Goal: Complete application form

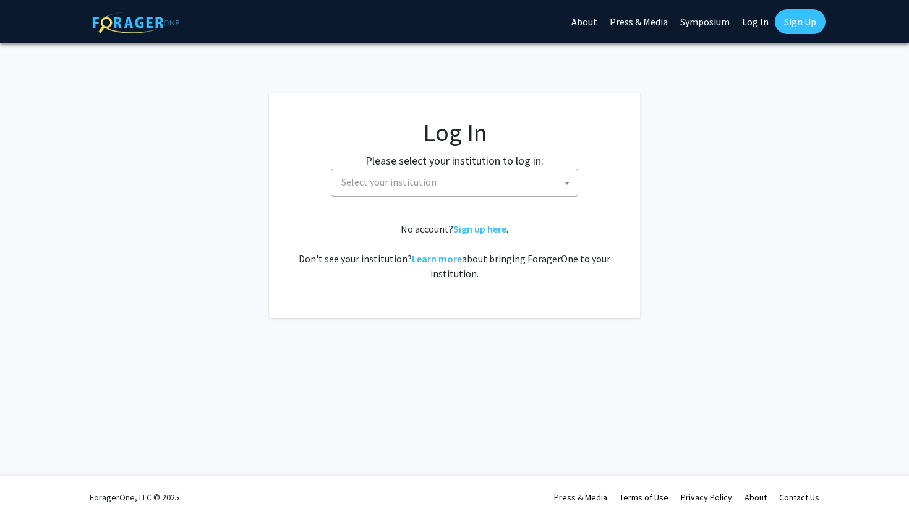
select select
click at [427, 178] on span "Select your institution" at bounding box center [388, 182] width 95 height 12
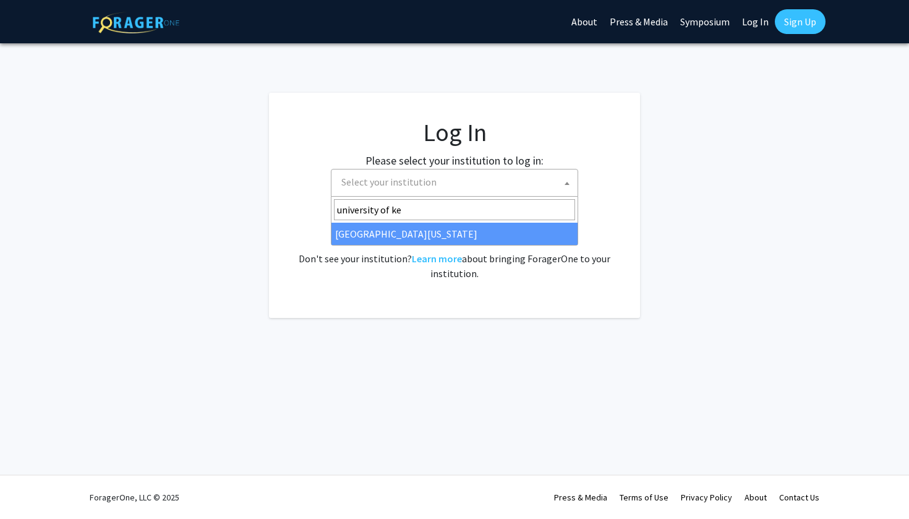
type input "university of ke"
select select "13"
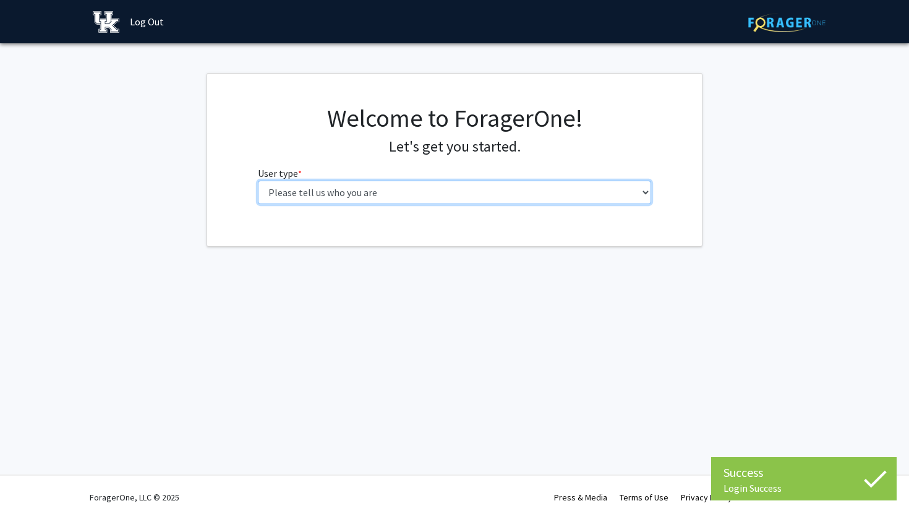
select select "1: undergrad"
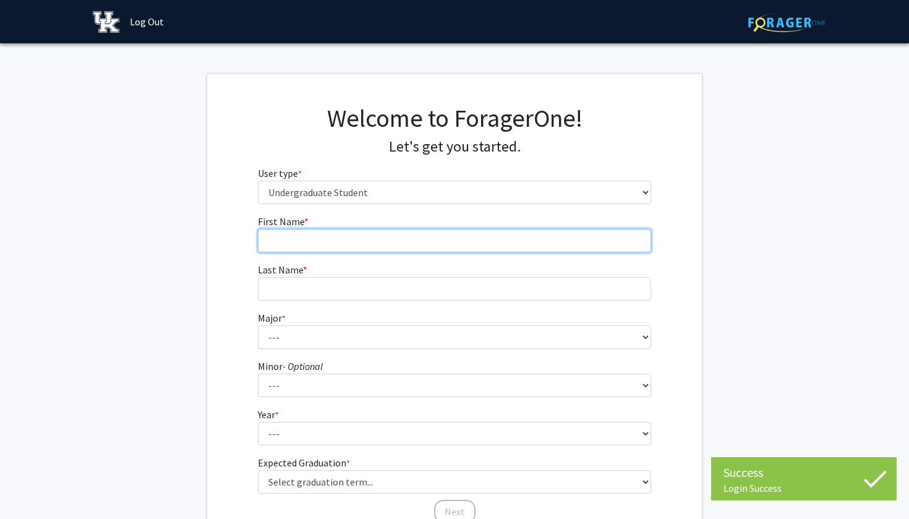
click at [448, 229] on input "First Name * required" at bounding box center [455, 241] width 394 height 24
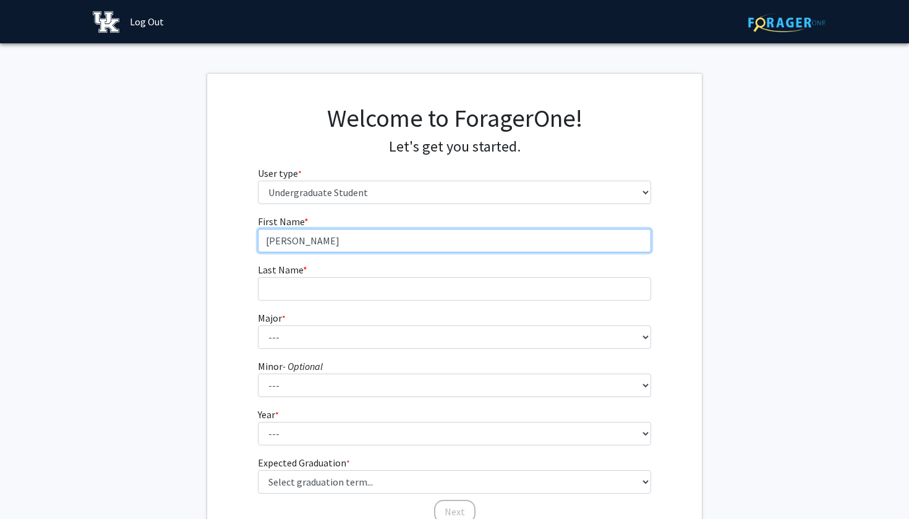
type input "[PERSON_NAME]"
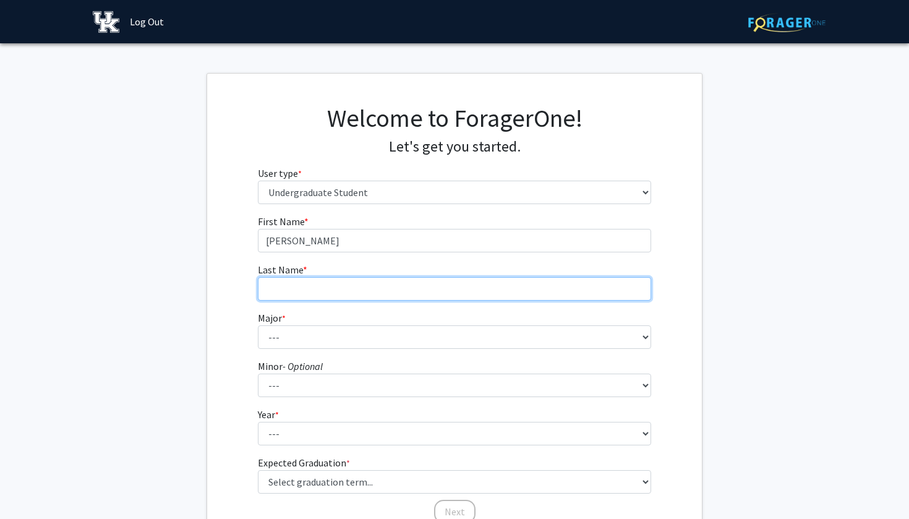
click at [419, 282] on input "Last Name * required" at bounding box center [455, 289] width 394 height 24
type input "[PERSON_NAME]"
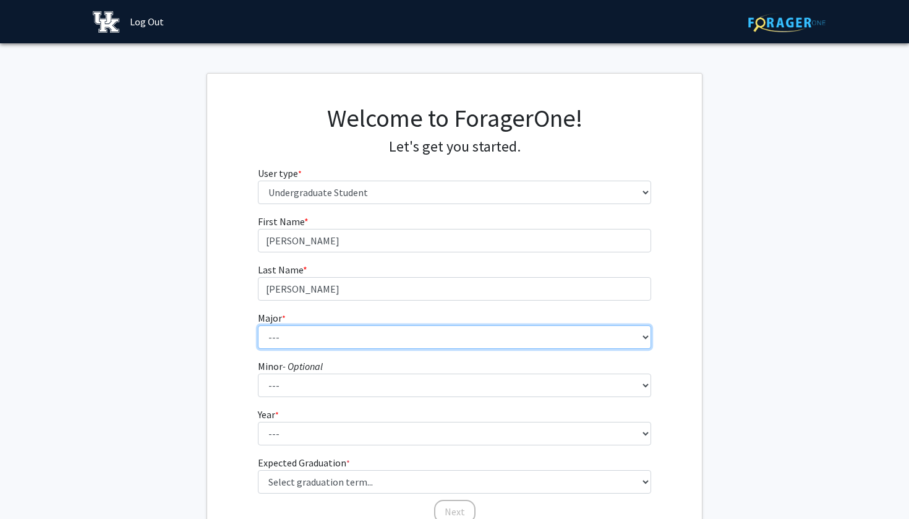
select select "97: 934"
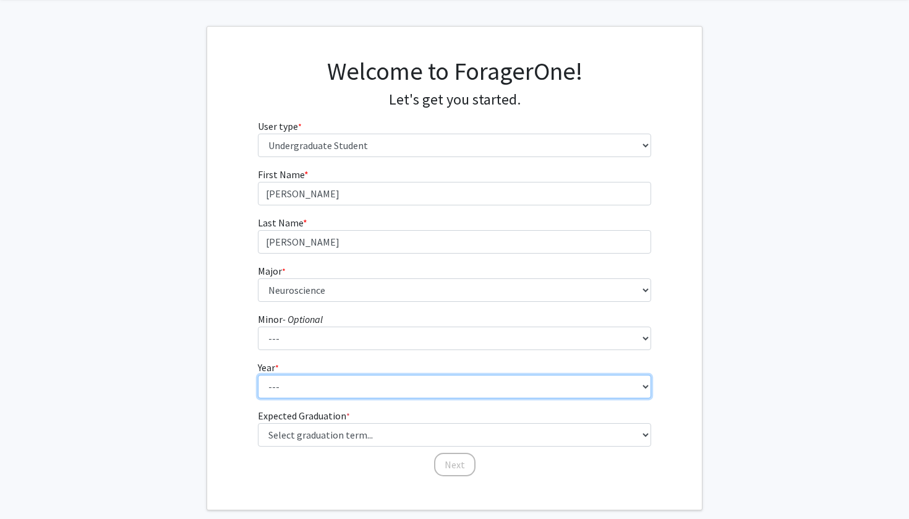
select select "1: first-year"
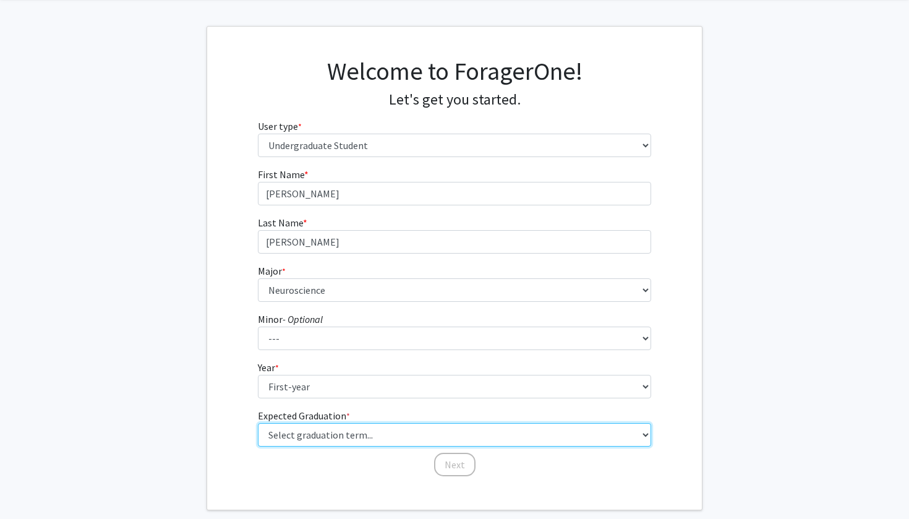
select select "17: spring_2029"
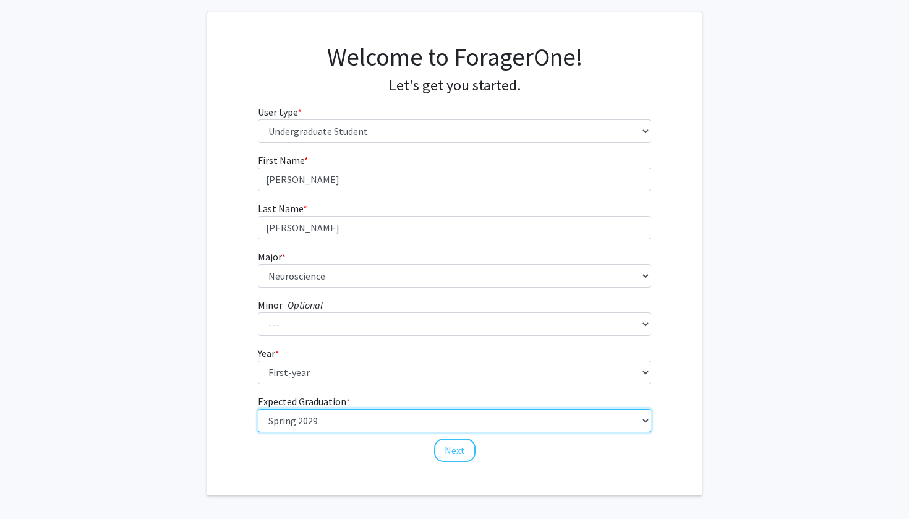
scroll to position [61, 0]
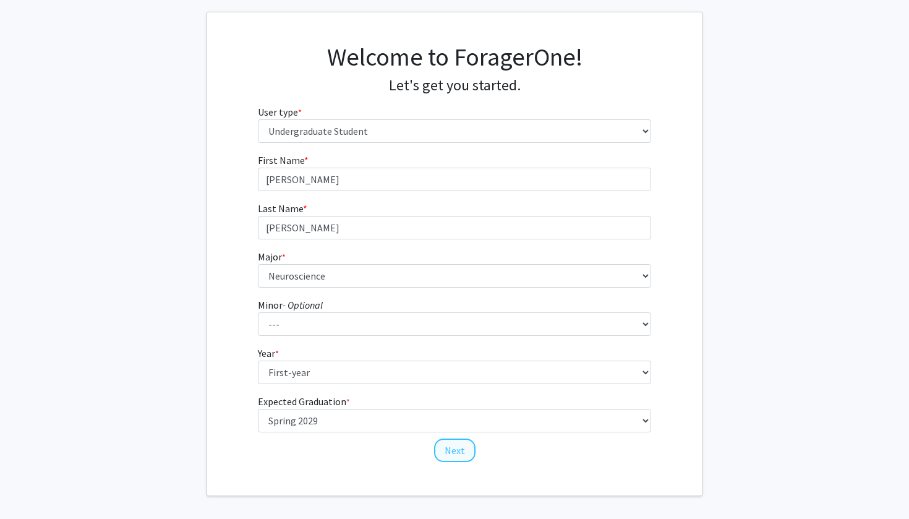
click at [448, 459] on button "Next" at bounding box center [454, 451] width 41 height 24
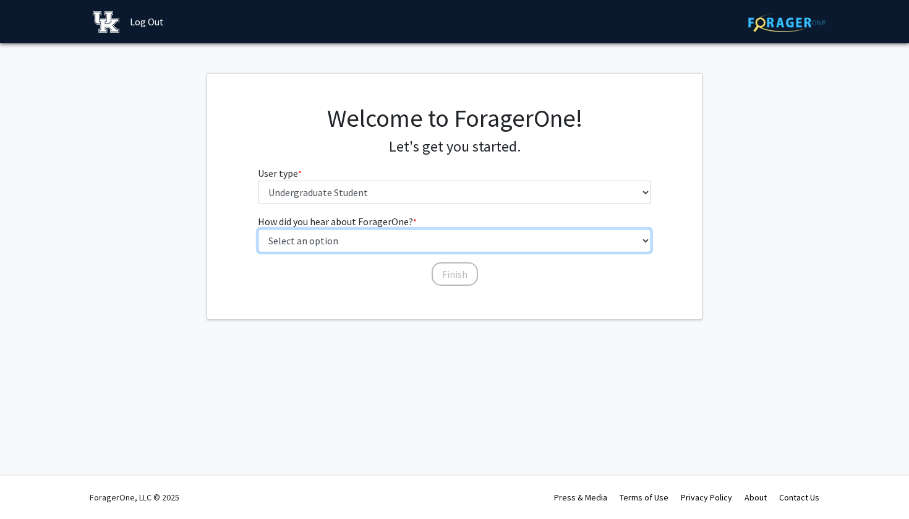
select select "3: university_website"
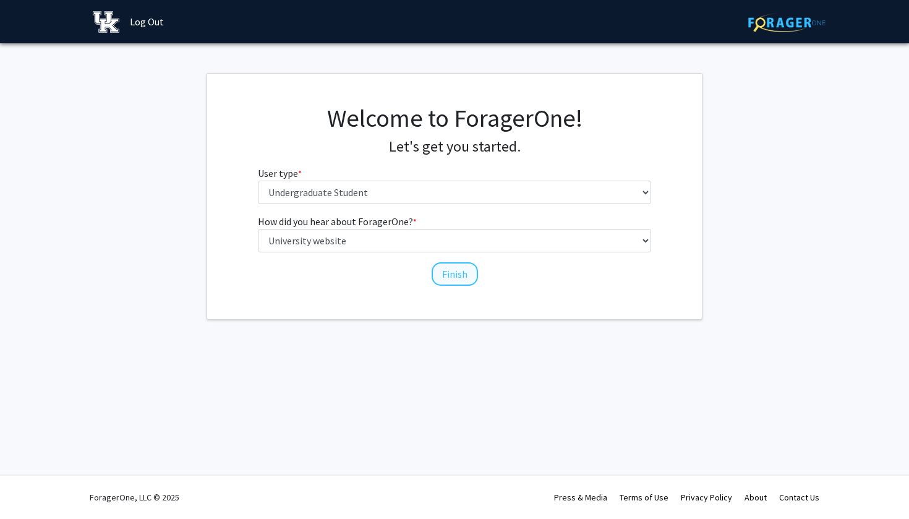
click at [465, 273] on button "Finish" at bounding box center [455, 274] width 46 height 24
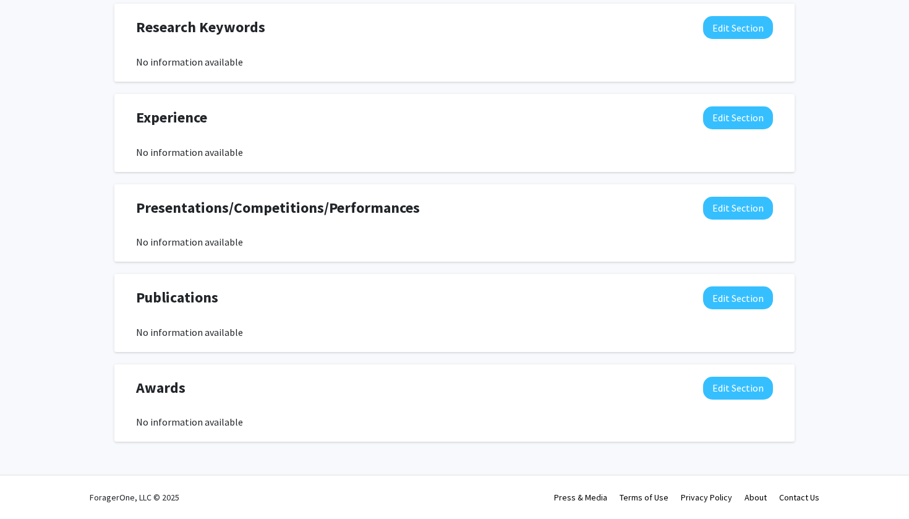
scroll to position [643, 0]
